Goal: Use online tool/utility: Utilize a website feature to perform a specific function

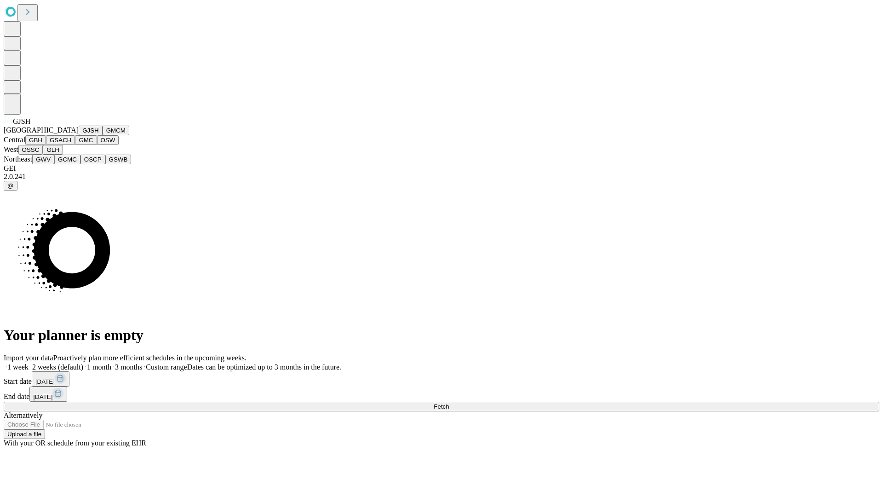
click at [79, 135] on button "GJSH" at bounding box center [91, 131] width 24 height 10
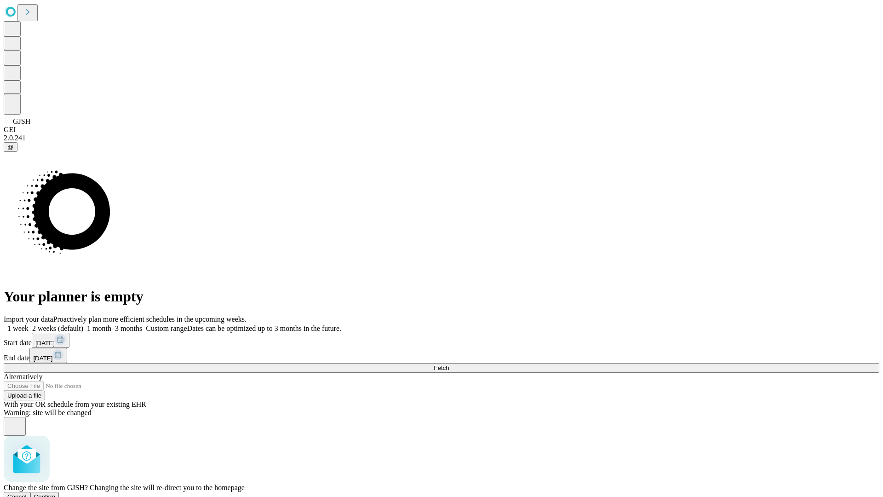
click at [56, 493] on span "Confirm" at bounding box center [45, 496] width 22 height 7
click at [29, 324] on label "1 week" at bounding box center [16, 328] width 25 height 8
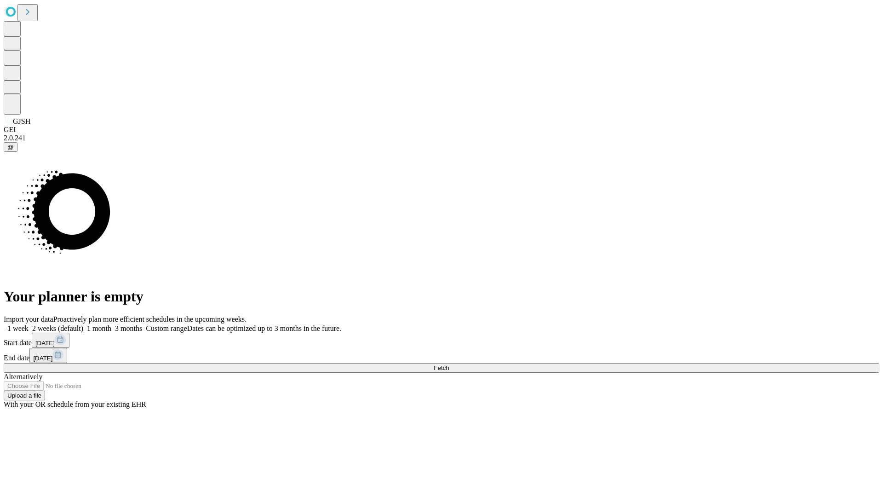
click at [449, 364] on span "Fetch" at bounding box center [441, 367] width 15 height 7
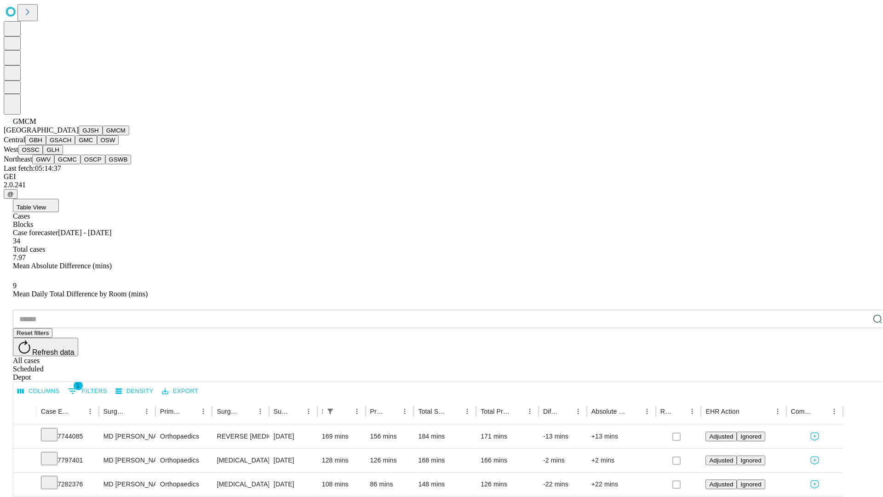
click at [46, 145] on button "GBH" at bounding box center [35, 140] width 21 height 10
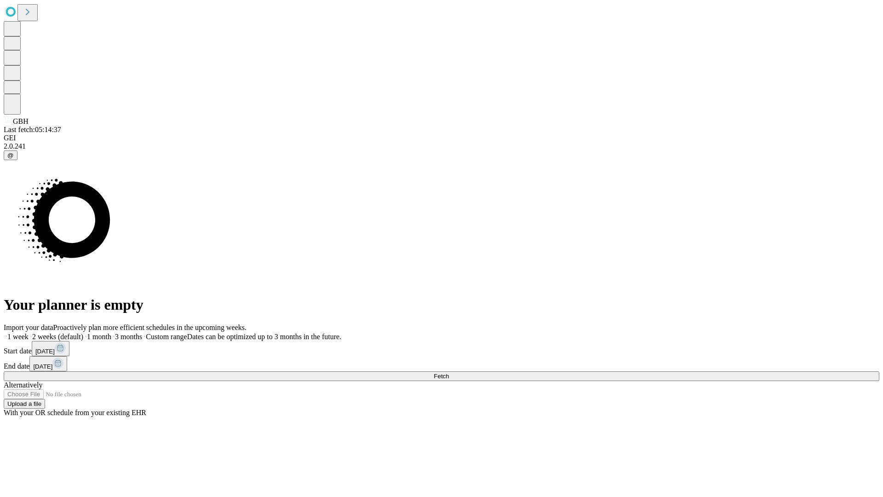
click at [29, 333] on label "1 week" at bounding box center [16, 337] width 25 height 8
click at [449, 373] on span "Fetch" at bounding box center [441, 376] width 15 height 7
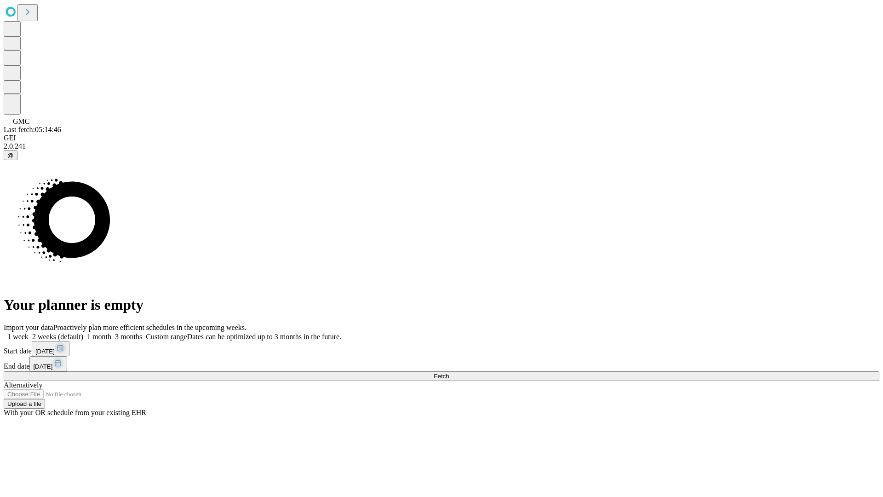
click at [449, 373] on span "Fetch" at bounding box center [441, 376] width 15 height 7
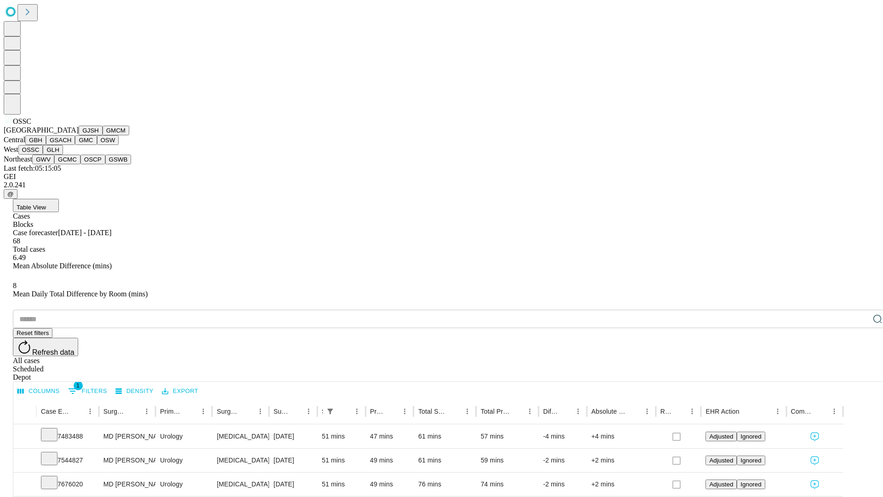
click at [63, 155] on button "GLH" at bounding box center [53, 150] width 20 height 10
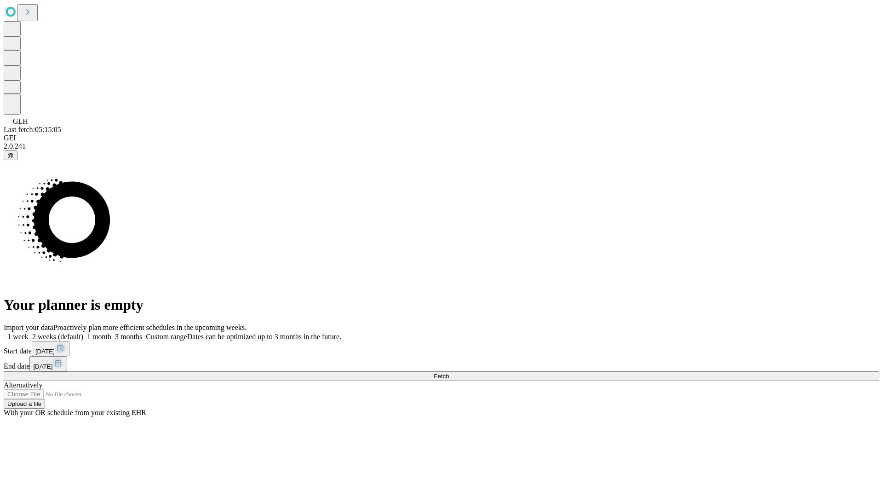
click at [29, 333] on label "1 week" at bounding box center [16, 337] width 25 height 8
click at [449, 373] on span "Fetch" at bounding box center [441, 376] width 15 height 7
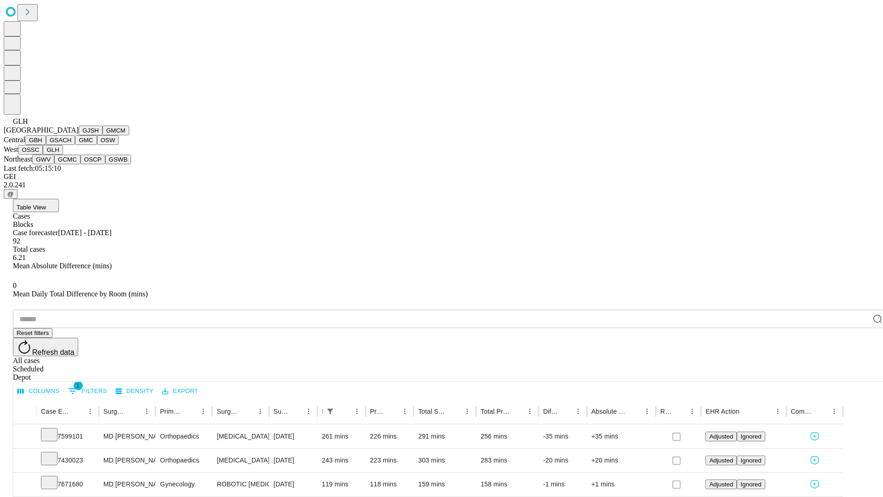
click at [54, 164] on button "GWV" at bounding box center [43, 160] width 22 height 10
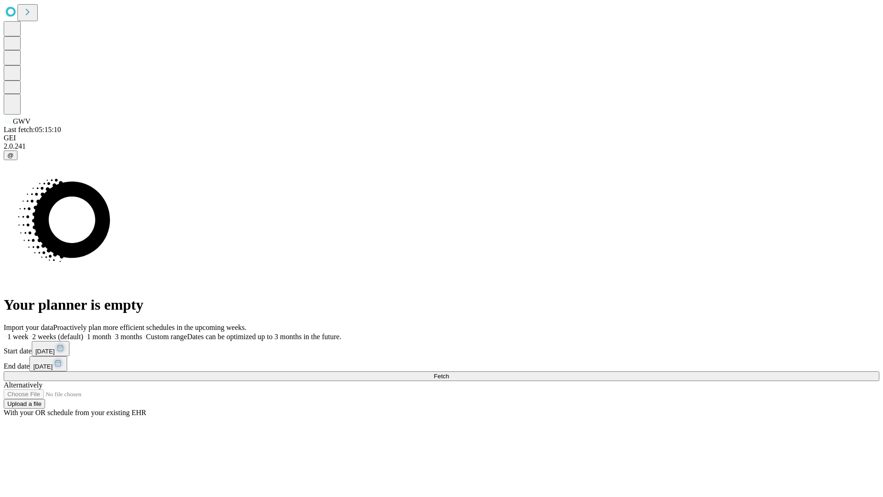
click at [29, 333] on label "1 week" at bounding box center [16, 337] width 25 height 8
click at [449, 373] on span "Fetch" at bounding box center [441, 376] width 15 height 7
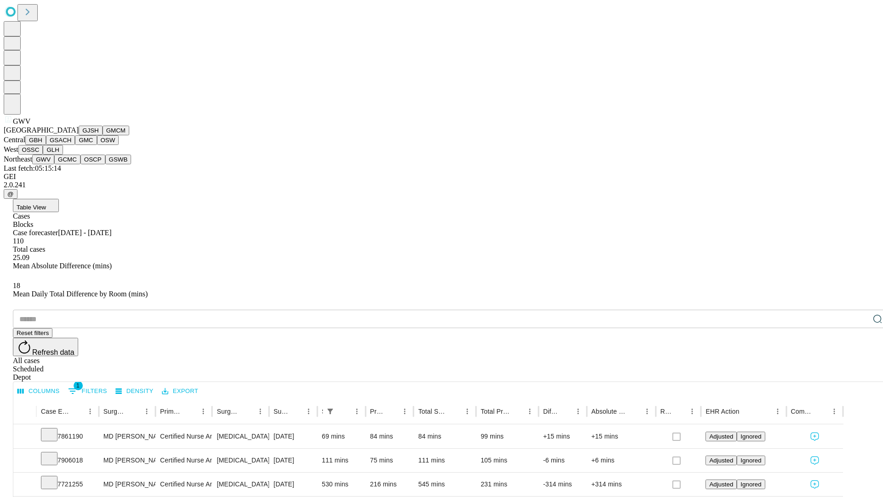
click at [71, 164] on button "GCMC" at bounding box center [67, 160] width 26 height 10
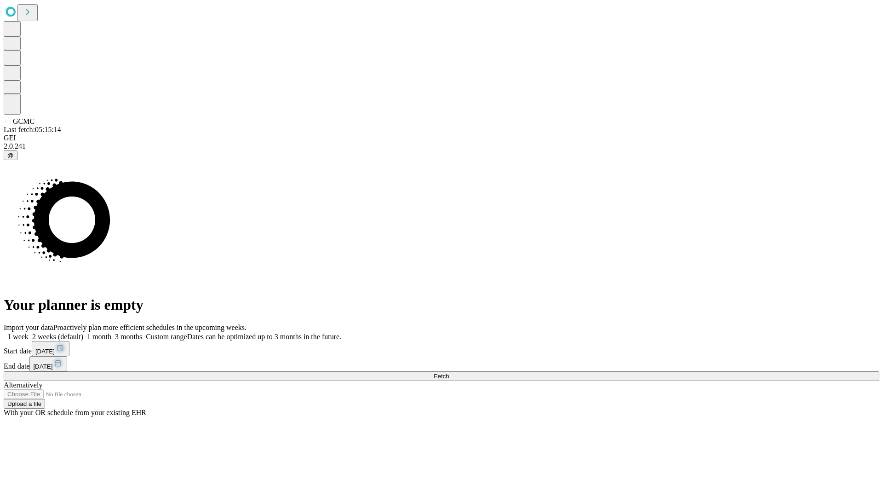
click at [29, 333] on label "1 week" at bounding box center [16, 337] width 25 height 8
click at [449, 373] on span "Fetch" at bounding box center [441, 376] width 15 height 7
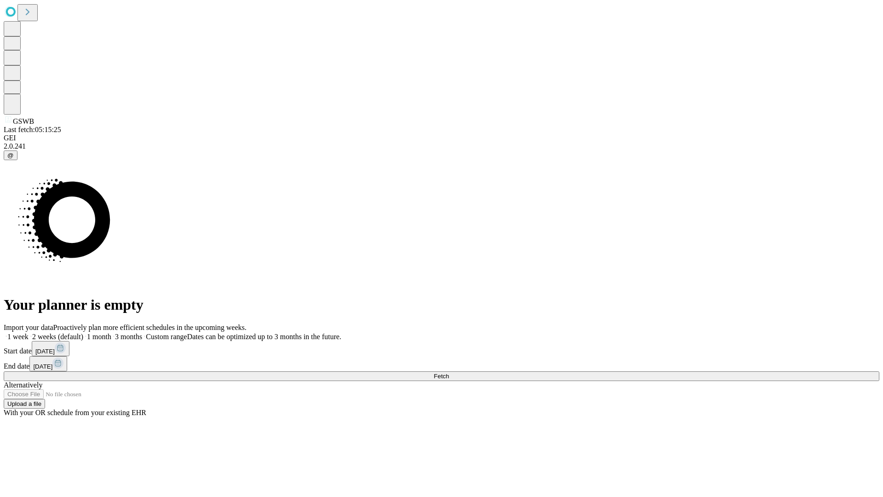
click at [29, 333] on label "1 week" at bounding box center [16, 337] width 25 height 8
click at [449, 373] on span "Fetch" at bounding box center [441, 376] width 15 height 7
